Goal: Task Accomplishment & Management: Use online tool/utility

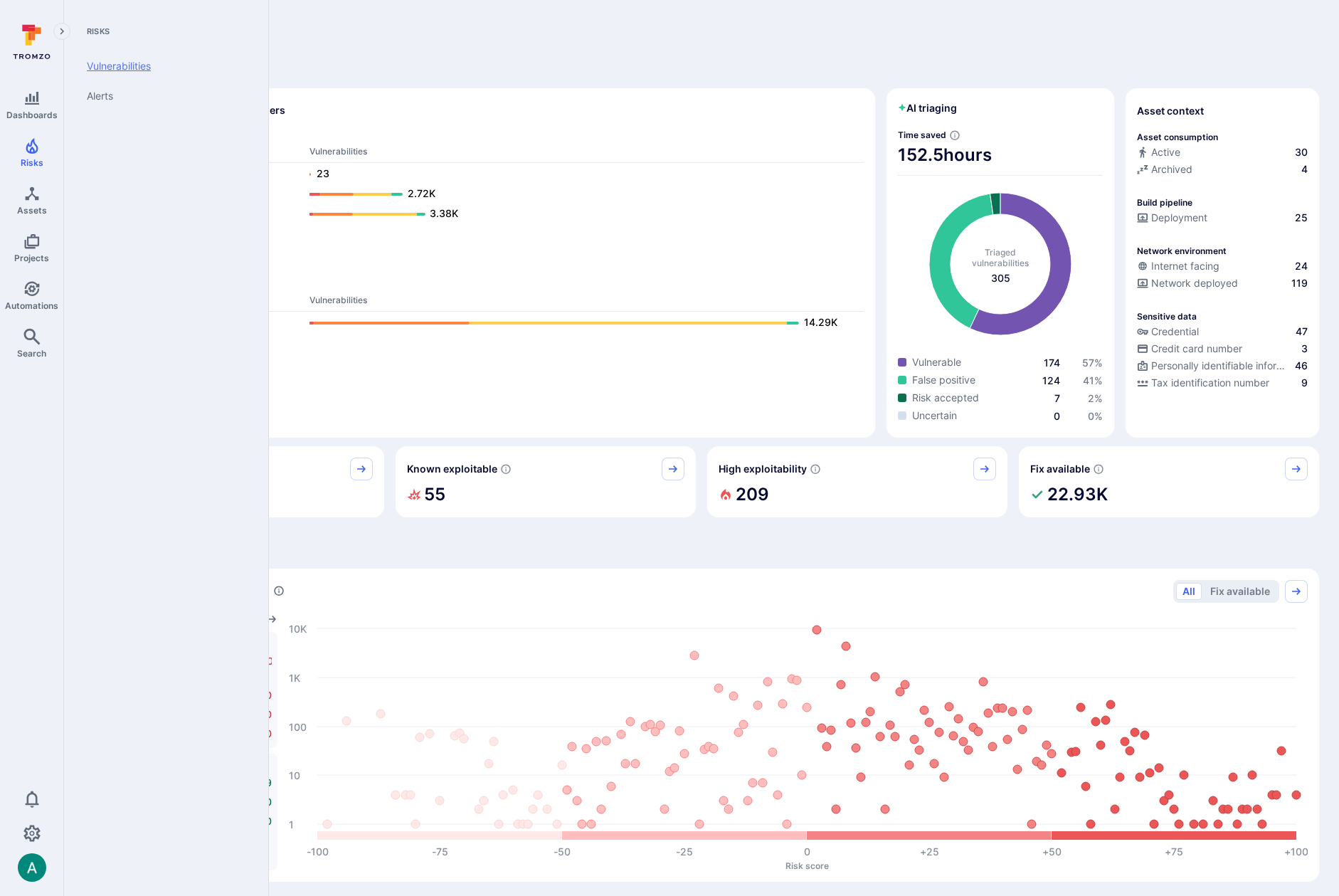
click at [110, 67] on link "Vulnerabilities" at bounding box center [163, 66] width 175 height 30
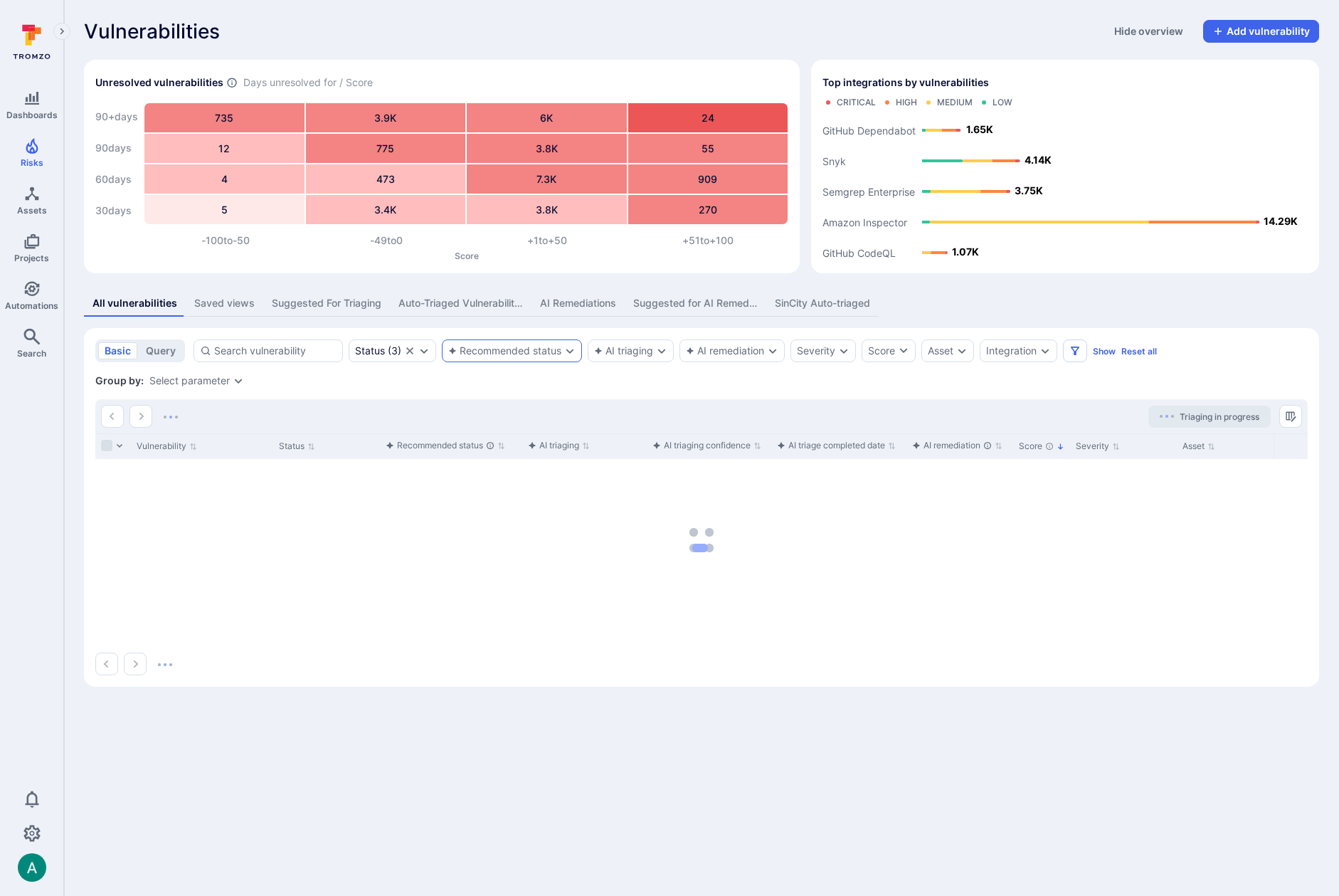
click at [540, 396] on section "basic query Status ( 3 ) Recommended status AI triaging AI remediation Severity…" at bounding box center [701, 507] width 1235 height 358
click at [523, 355] on div "Recommended status" at bounding box center [504, 351] width 113 height 12
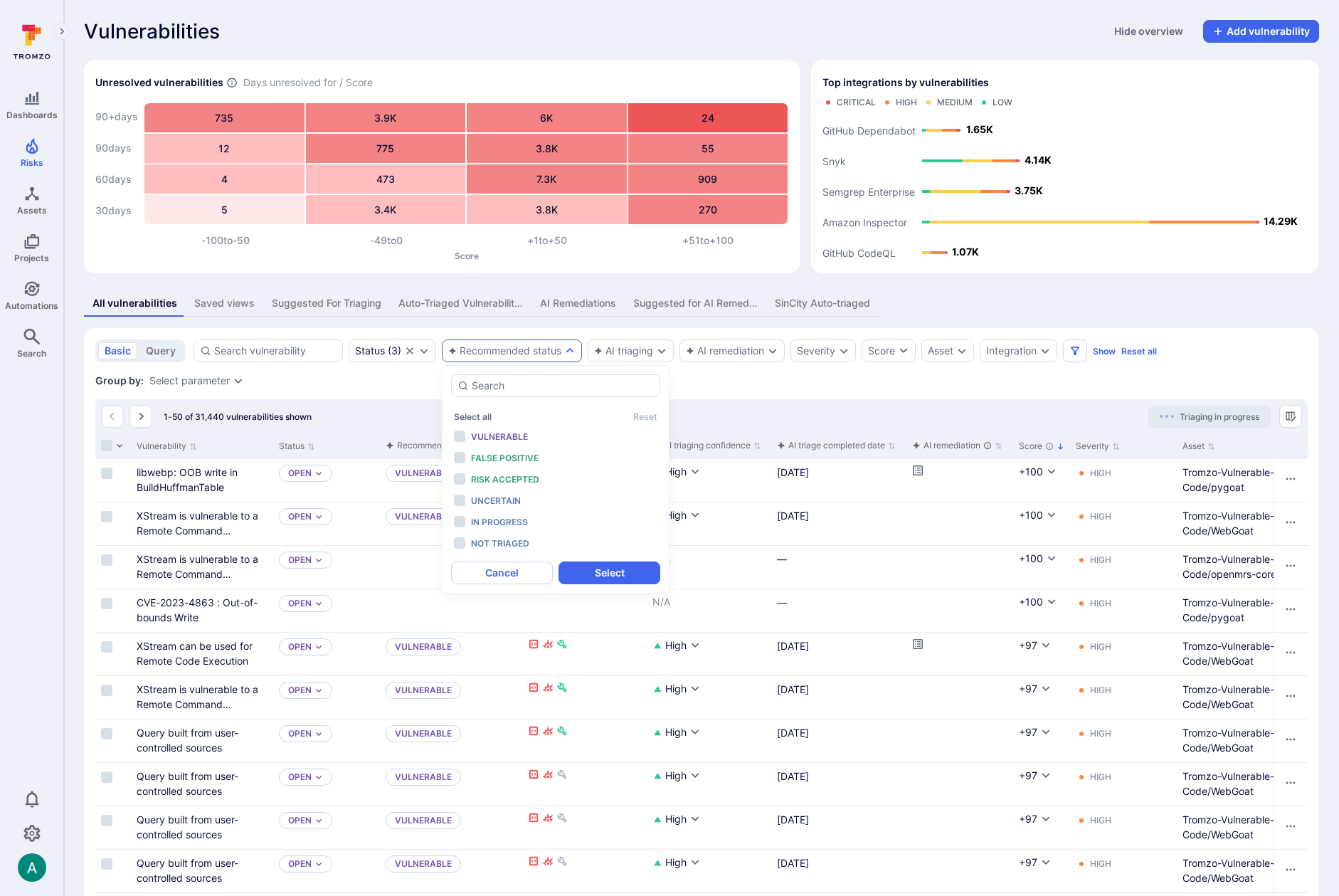
click at [523, 353] on div "Recommended status" at bounding box center [504, 351] width 113 height 12
click at [500, 520] on span "In progress" at bounding box center [500, 521] width 56 height 11
click at [588, 572] on button "Select" at bounding box center [610, 572] width 101 height 22
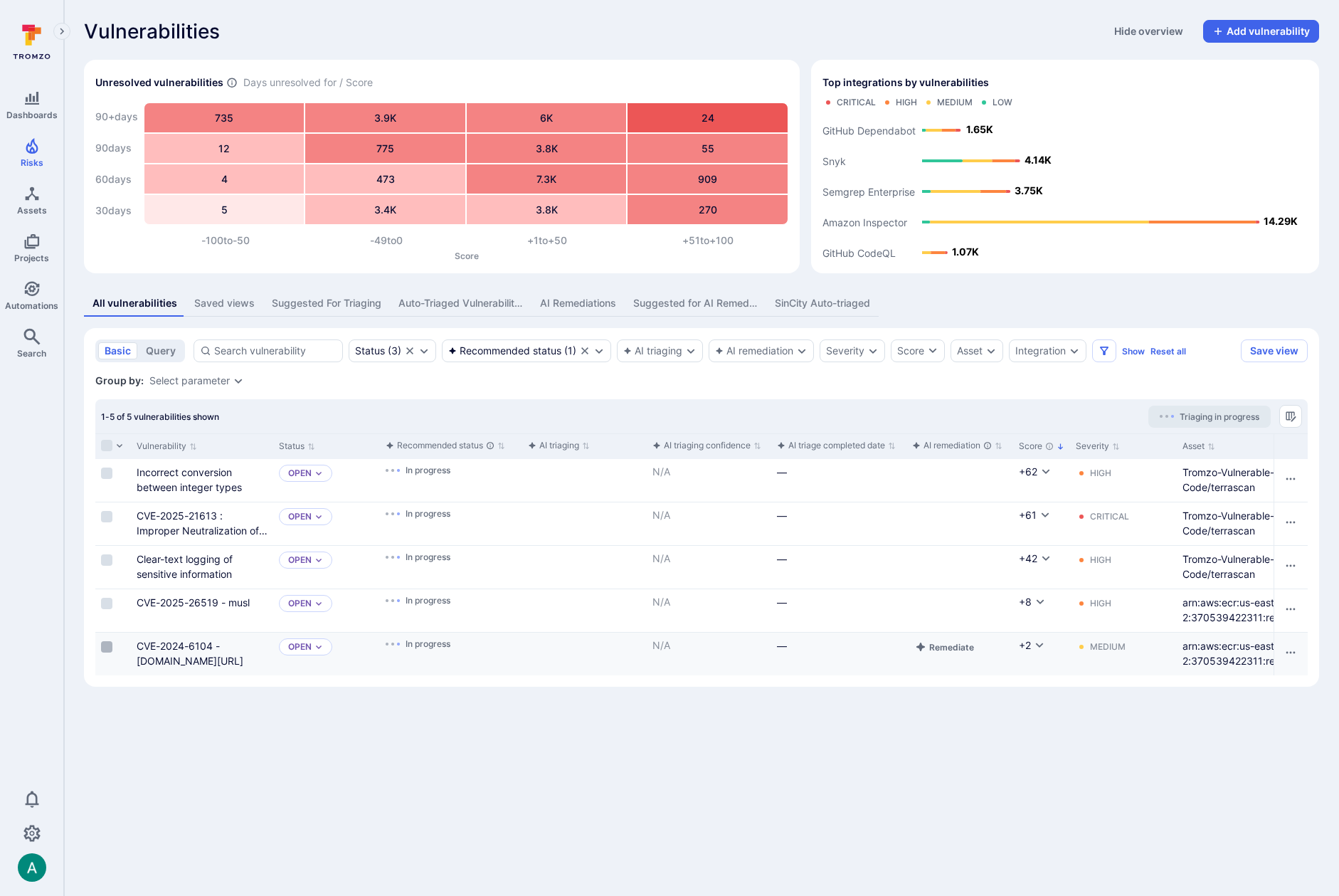
click at [109, 640] on label "Cell for selection" at bounding box center [107, 647] width 18 height 15
click at [109, 641] on input "Select row" at bounding box center [107, 647] width 12 height 12
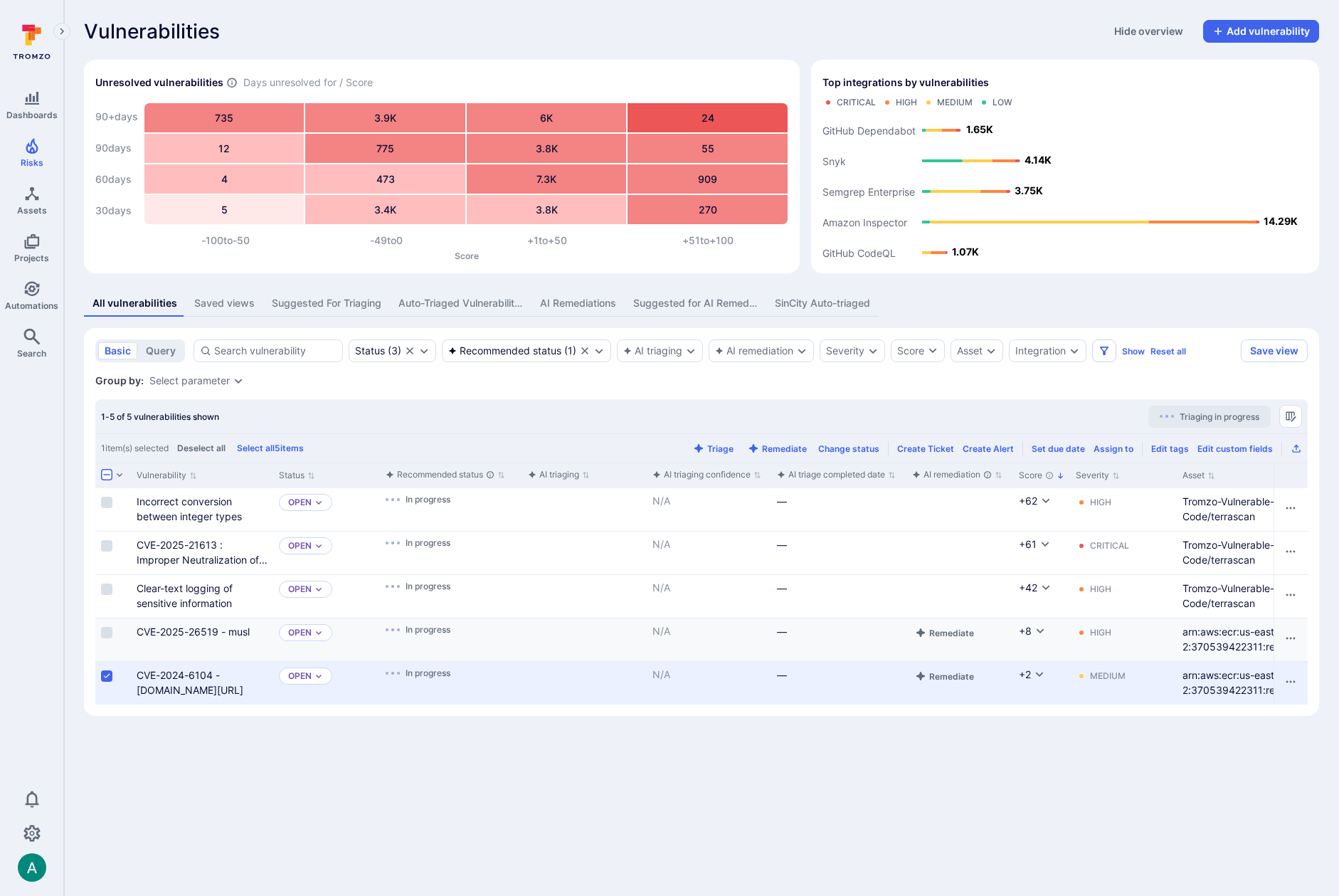
drag, startPoint x: 106, startPoint y: 633, endPoint x: 106, endPoint y: 621, distance: 12.0
click at [106, 630] on input "Select row" at bounding box center [107, 633] width 12 height 12
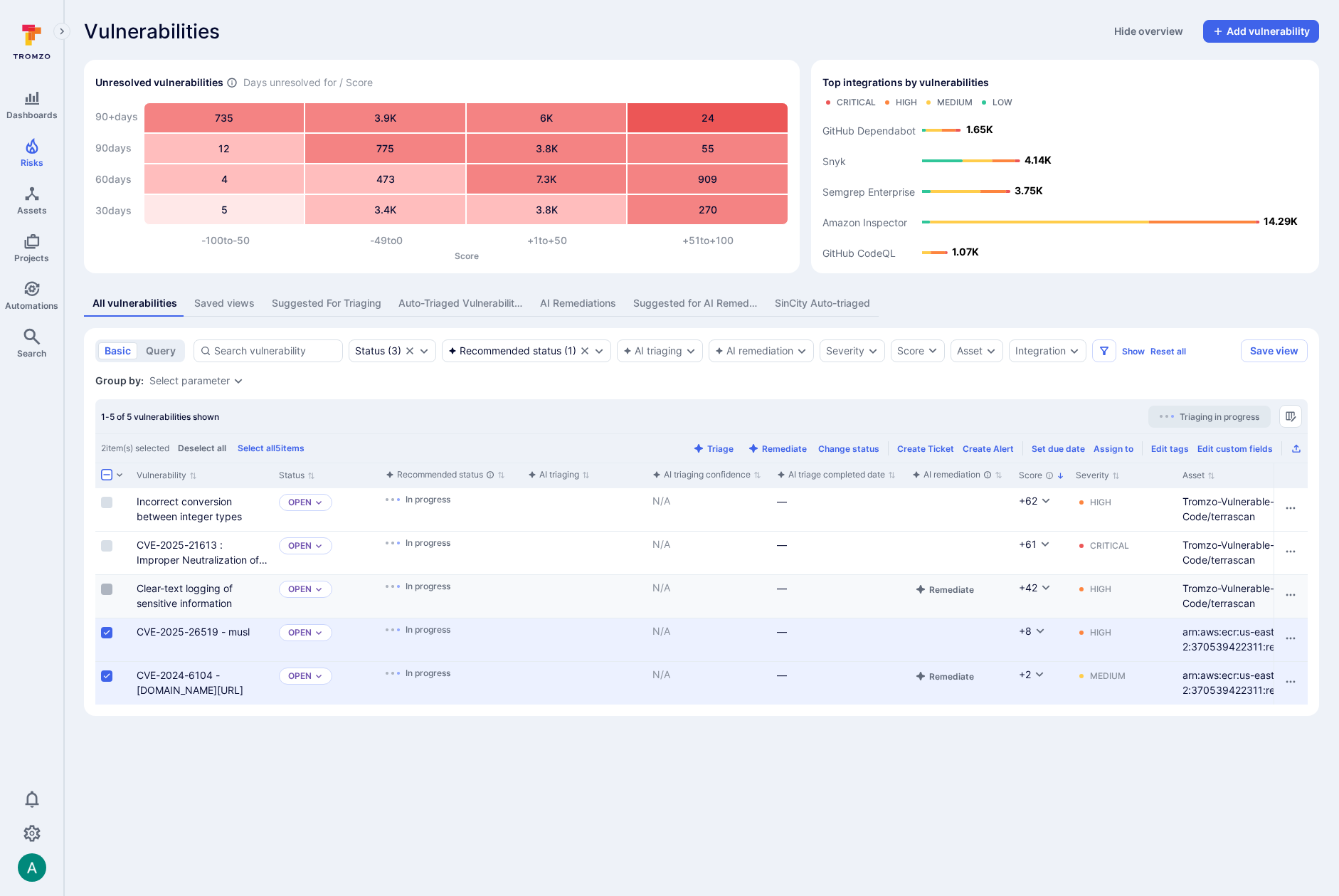
click at [107, 590] on input "Select row" at bounding box center [107, 589] width 12 height 12
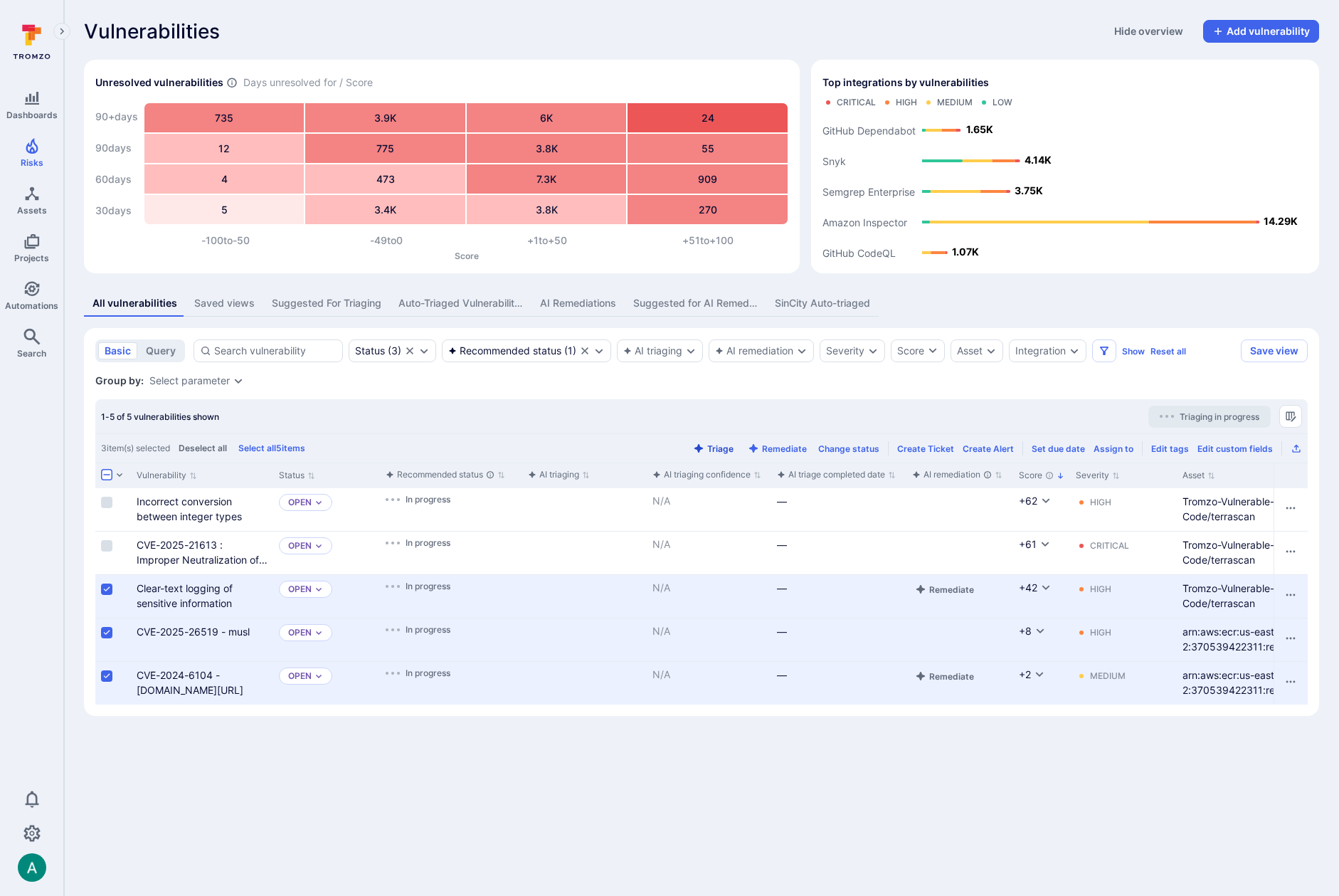
click at [725, 445] on button "Triage" at bounding box center [713, 448] width 46 height 11
